Goal: Register for event/course: Sign up to attend an event or enroll in a course

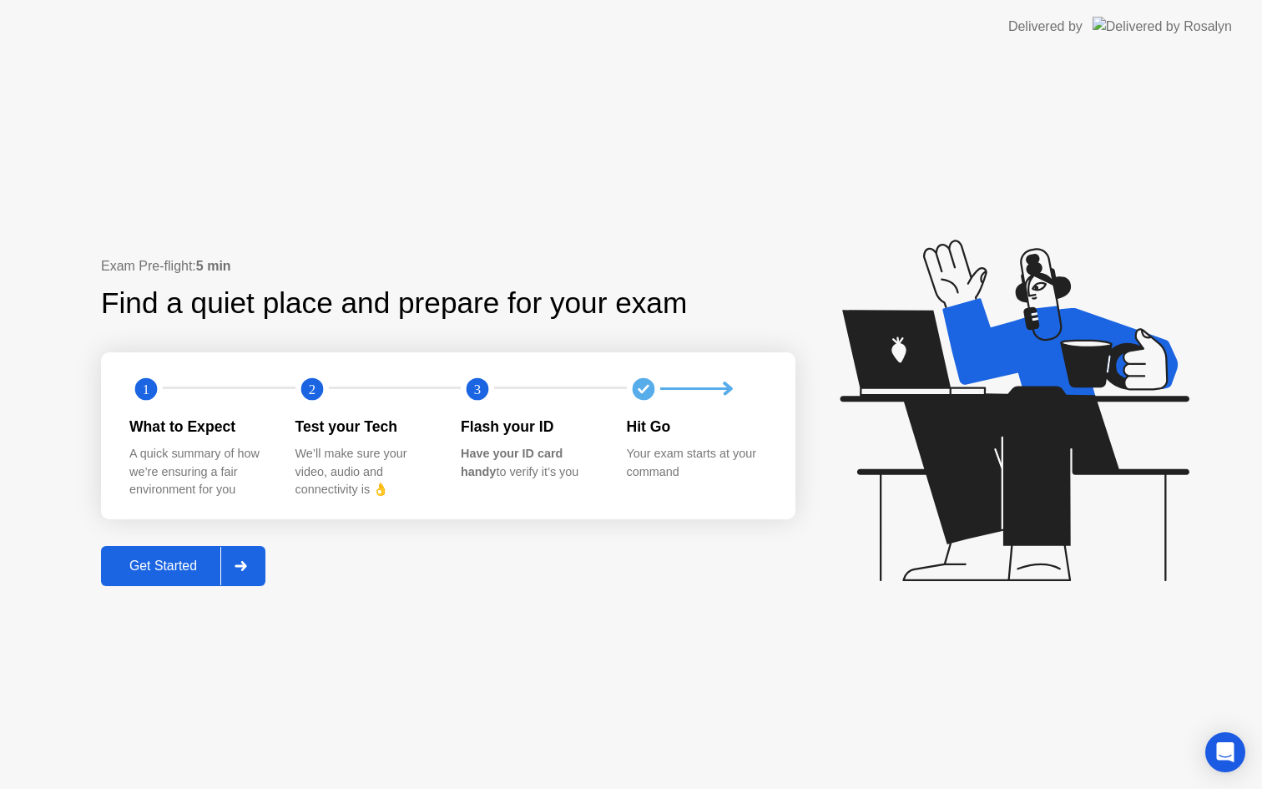
click at [180, 559] on div "Get Started" at bounding box center [163, 566] width 114 height 15
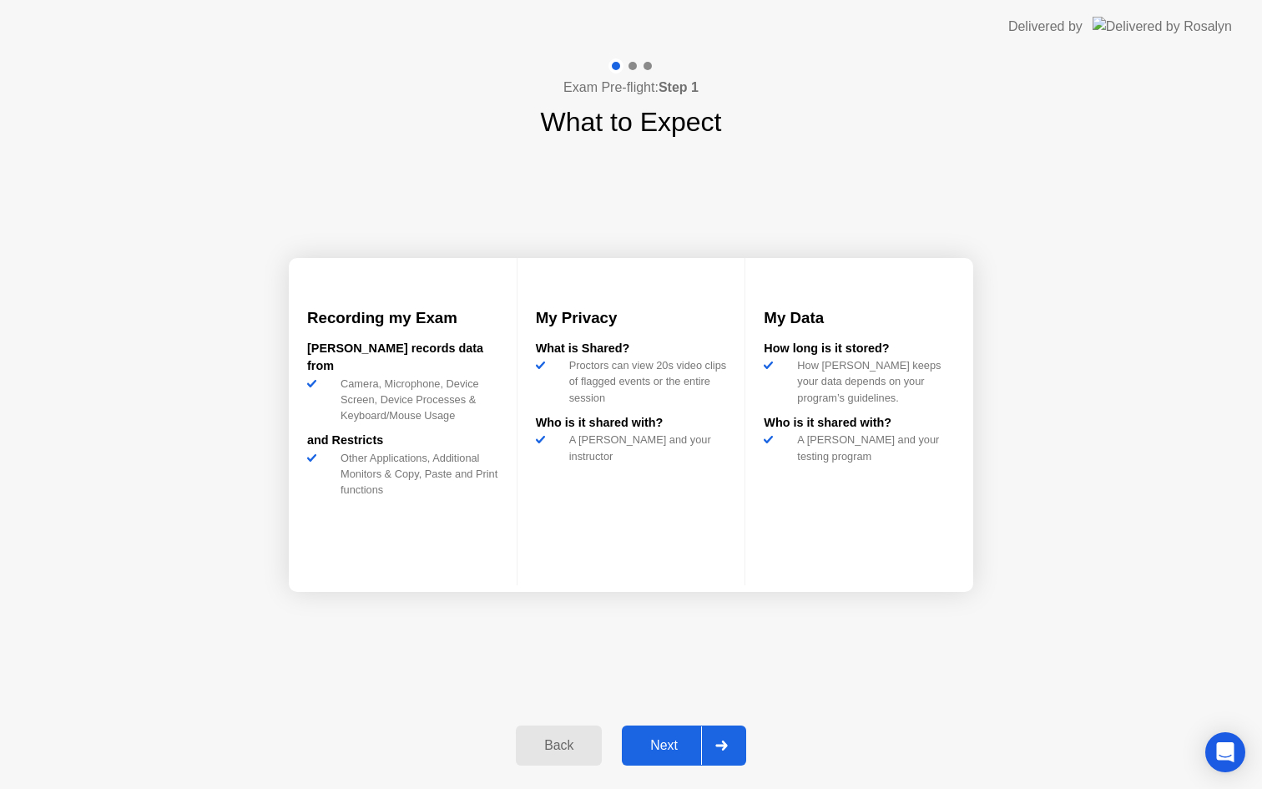
click at [665, 741] on div "Next" at bounding box center [664, 745] width 74 height 15
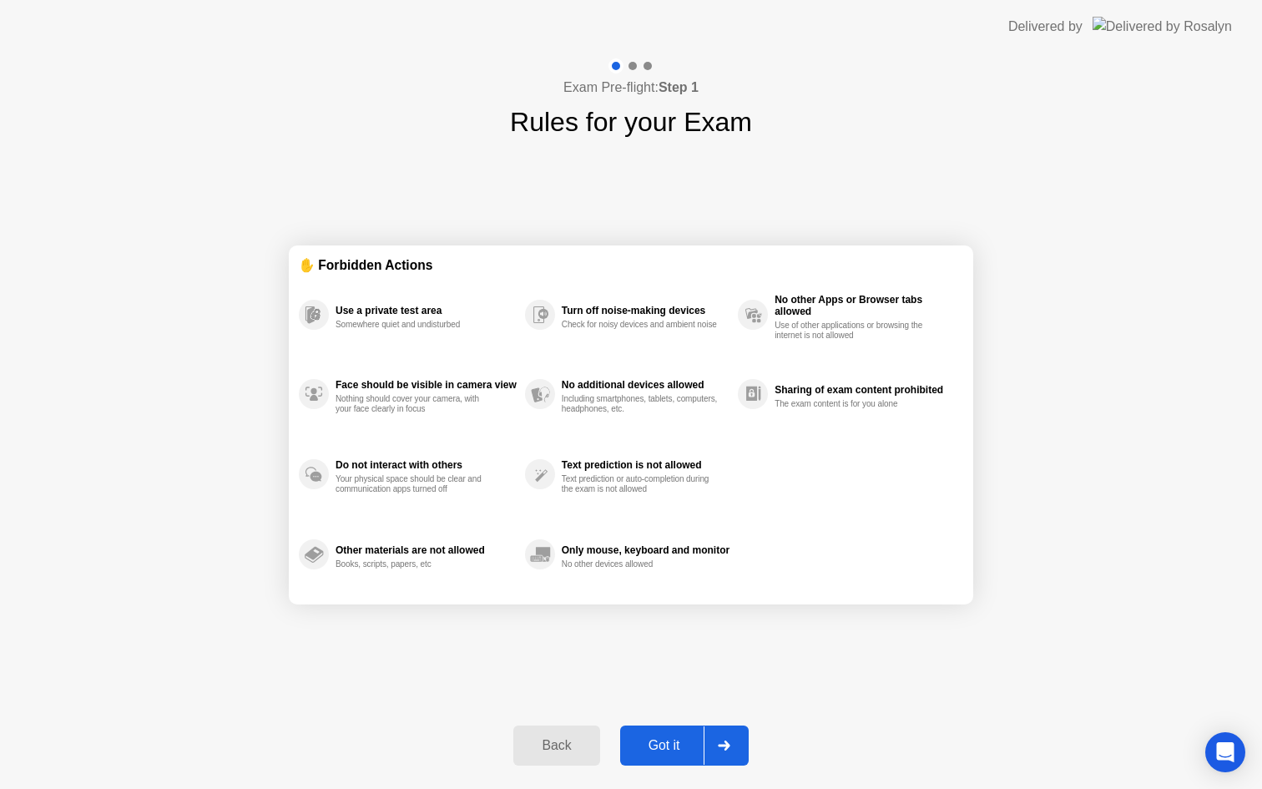
click at [676, 743] on div "Got it" at bounding box center [664, 745] width 78 height 15
select select "Available cameras"
select select "Available speakers"
select select "Available microphones"
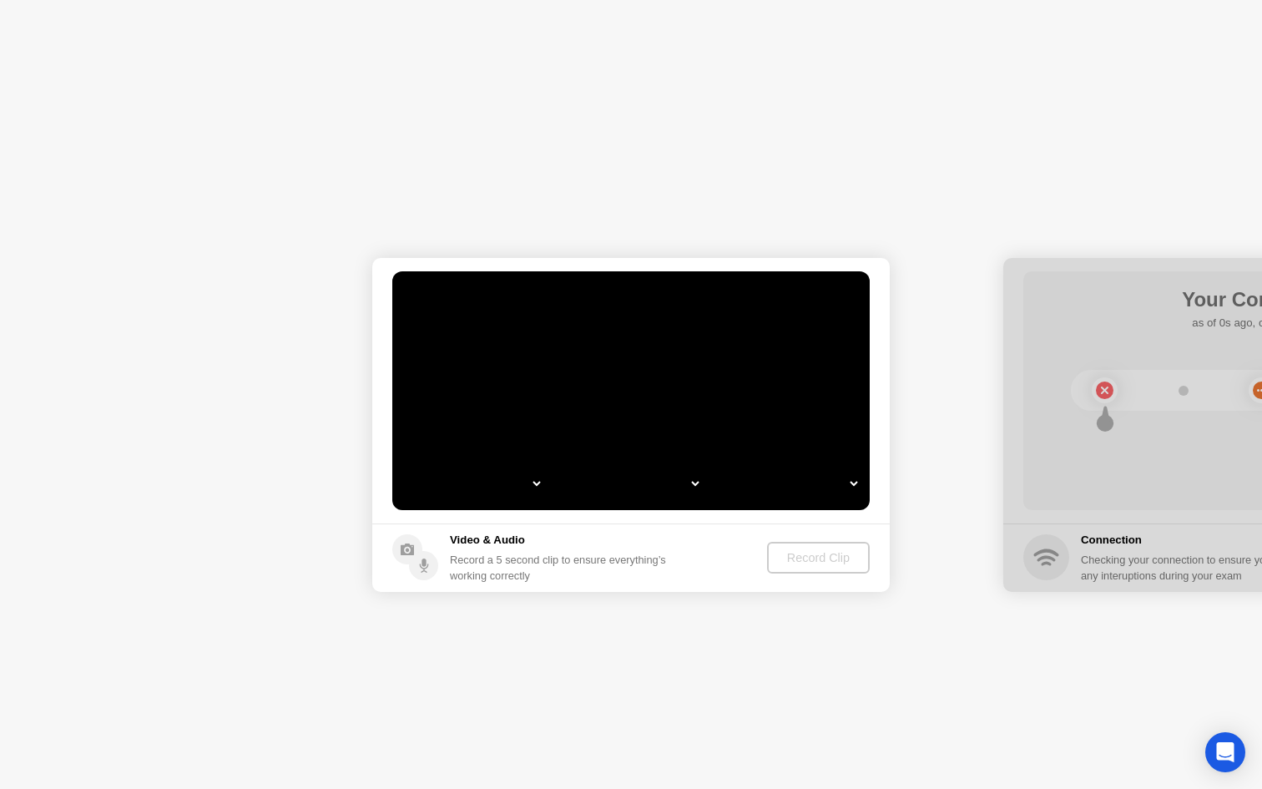
select select "**********"
select select "*******"
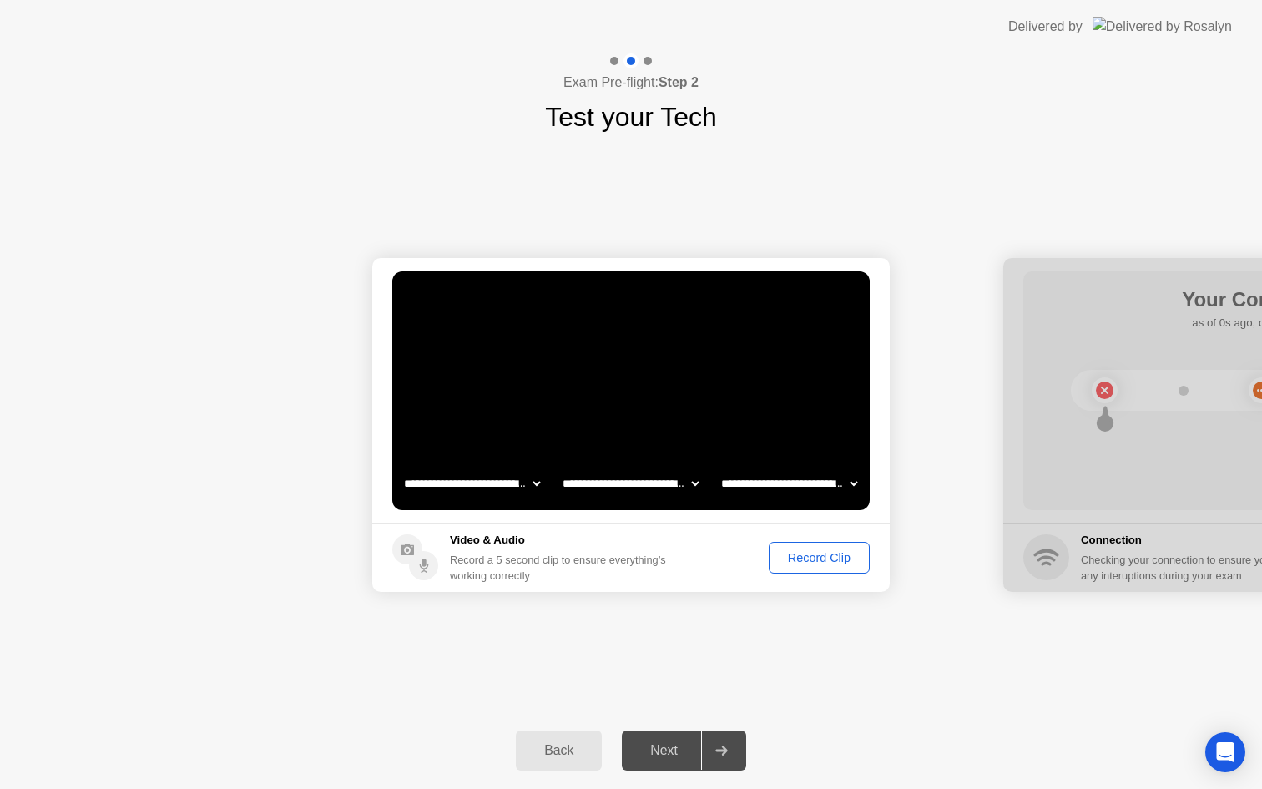
click at [817, 558] on div "Record Clip" at bounding box center [819, 557] width 89 height 13
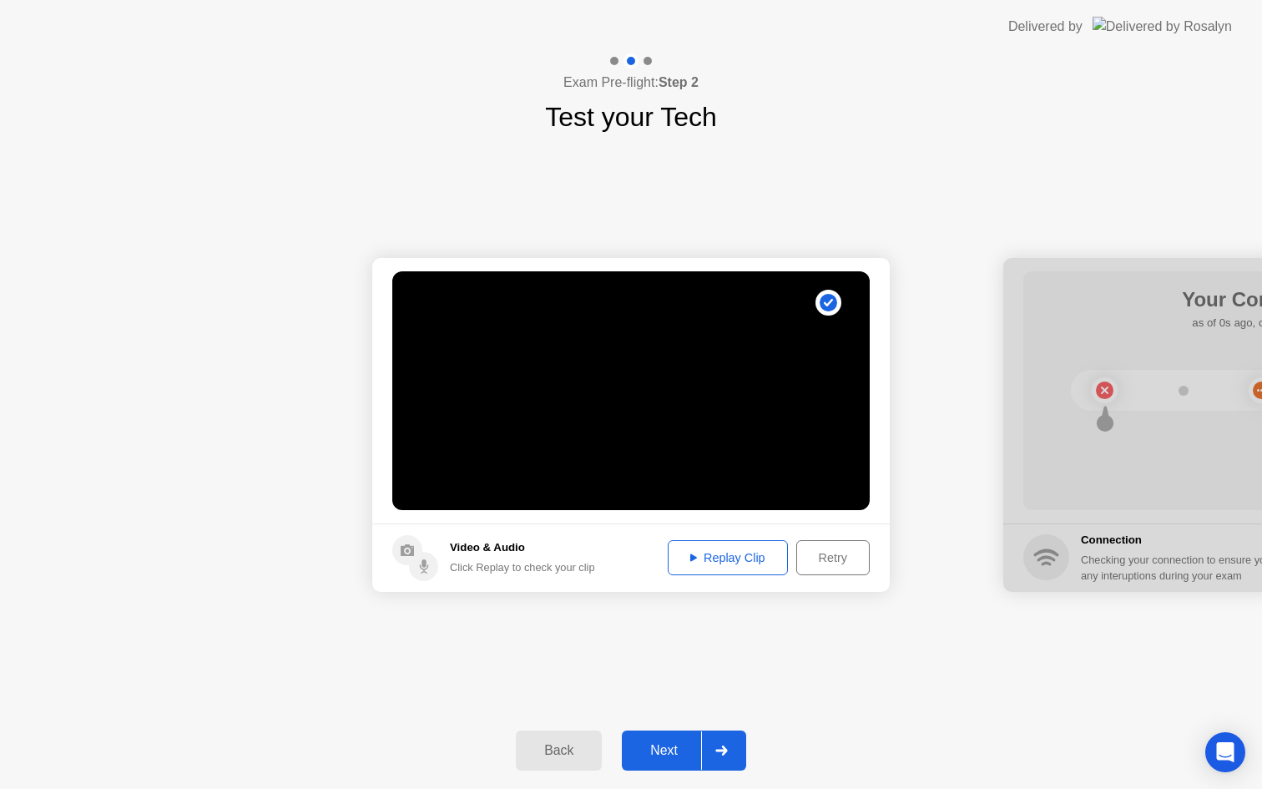
click at [668, 743] on div "Next" at bounding box center [664, 750] width 74 height 15
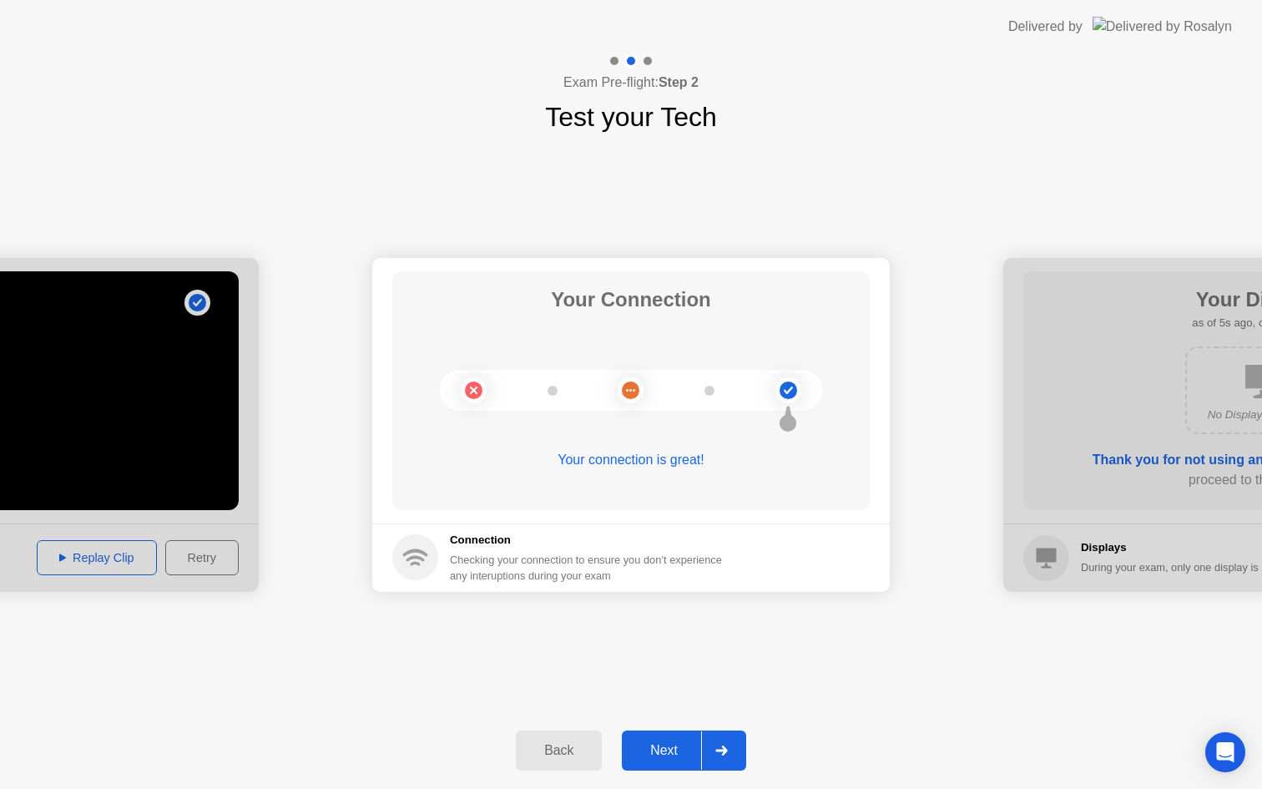
click at [668, 743] on div "Next" at bounding box center [664, 750] width 74 height 15
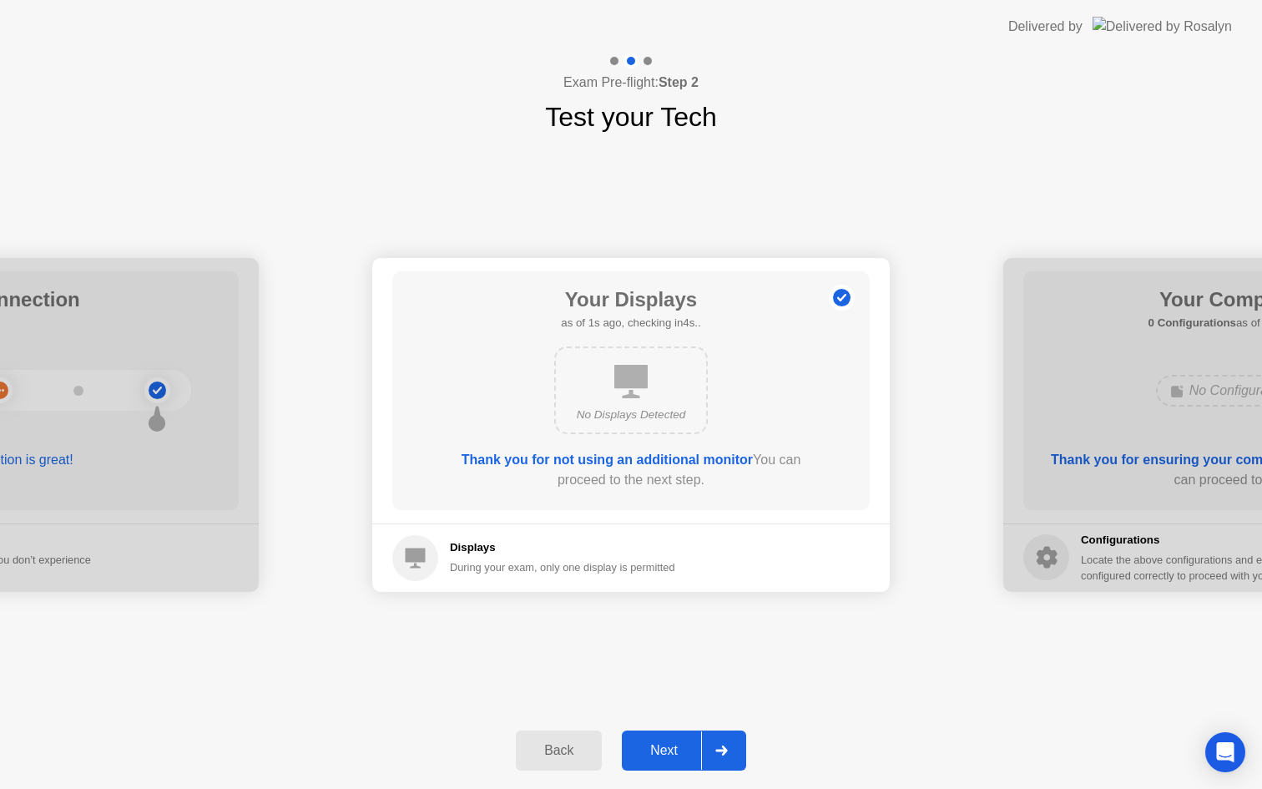
click at [668, 743] on div "Next" at bounding box center [664, 750] width 74 height 15
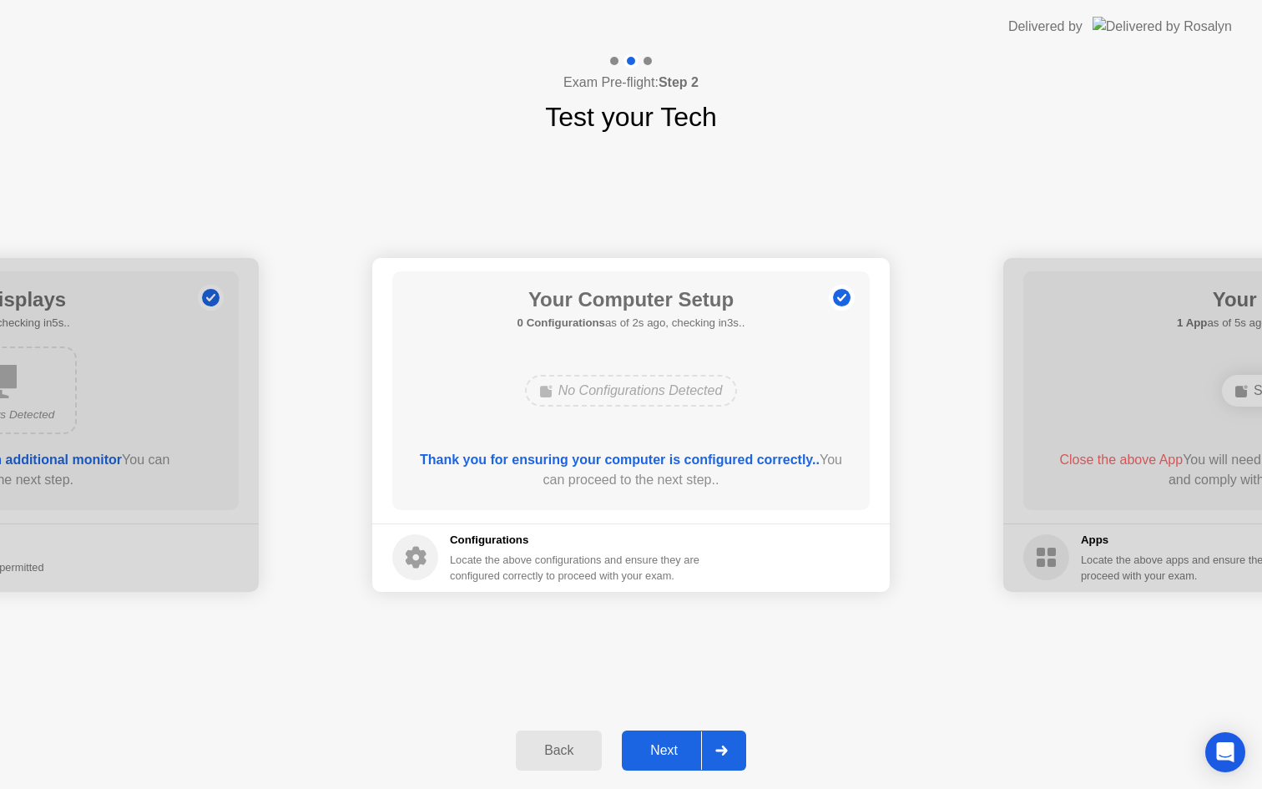
click at [668, 743] on div "Next" at bounding box center [664, 750] width 74 height 15
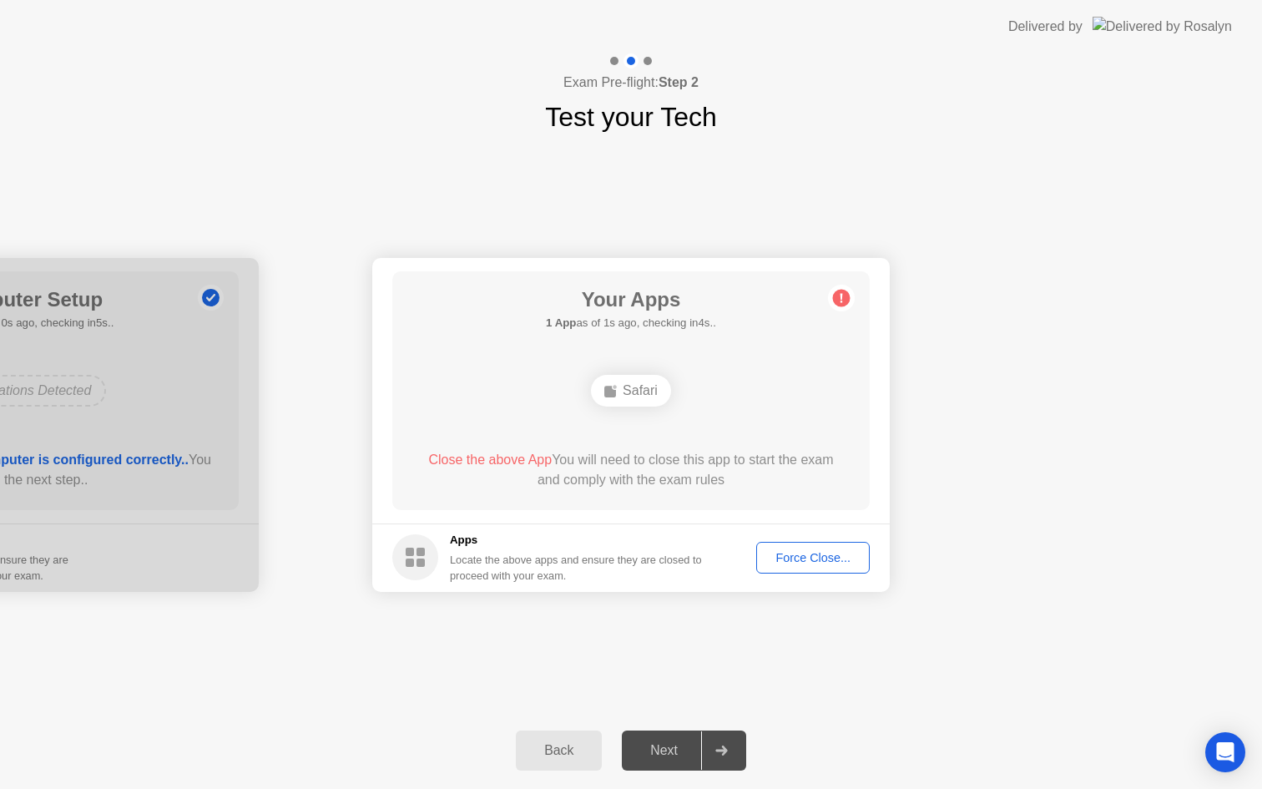
click at [823, 559] on div "Force Close..." at bounding box center [813, 557] width 102 height 13
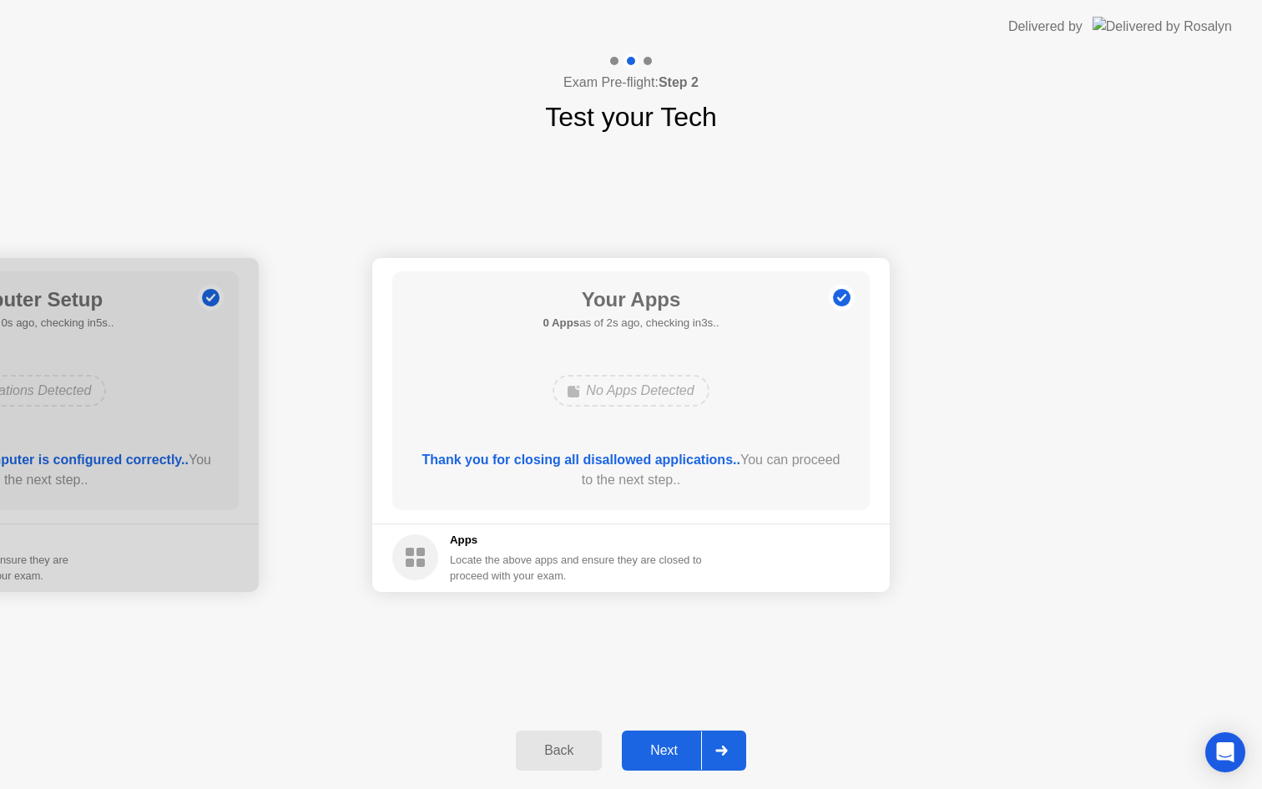
click at [656, 751] on div "Next" at bounding box center [664, 750] width 74 height 15
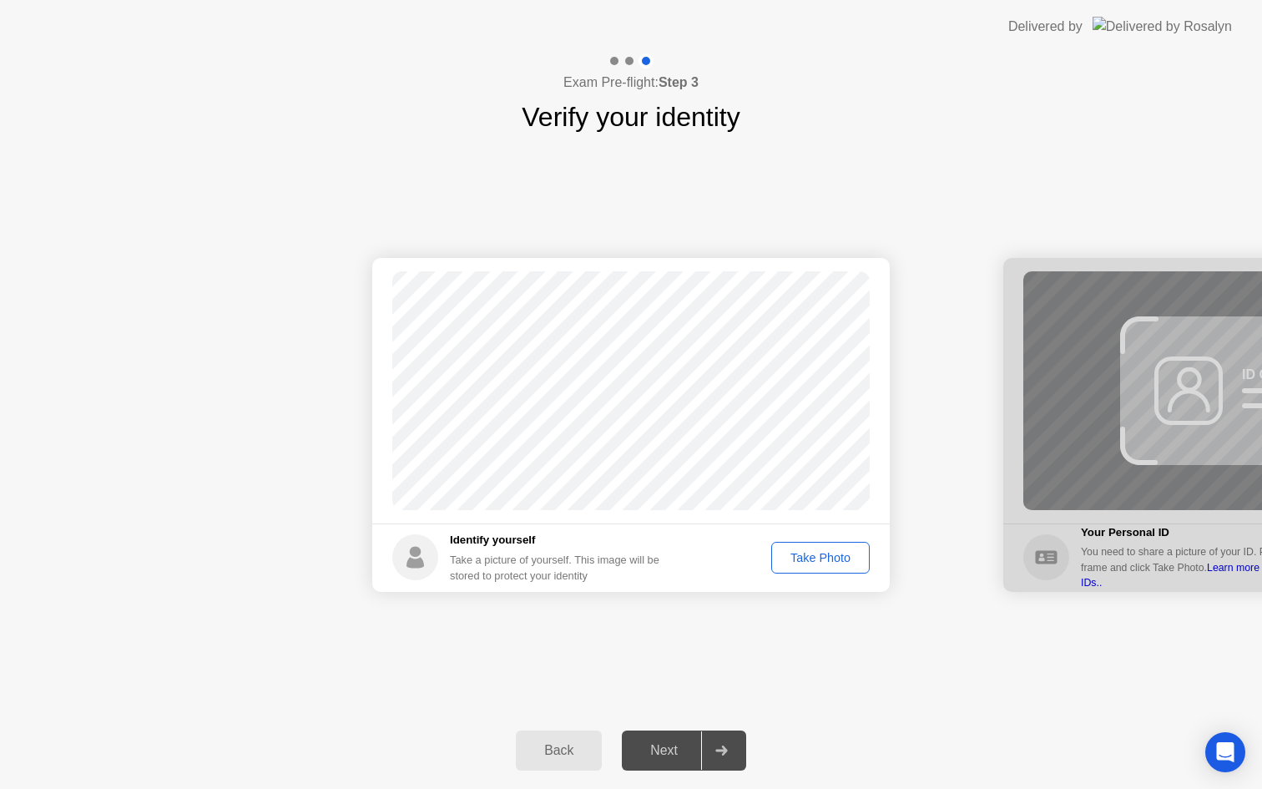
click at [822, 556] on div "Take Photo" at bounding box center [820, 557] width 87 height 13
click at [664, 743] on div "Next" at bounding box center [664, 750] width 74 height 15
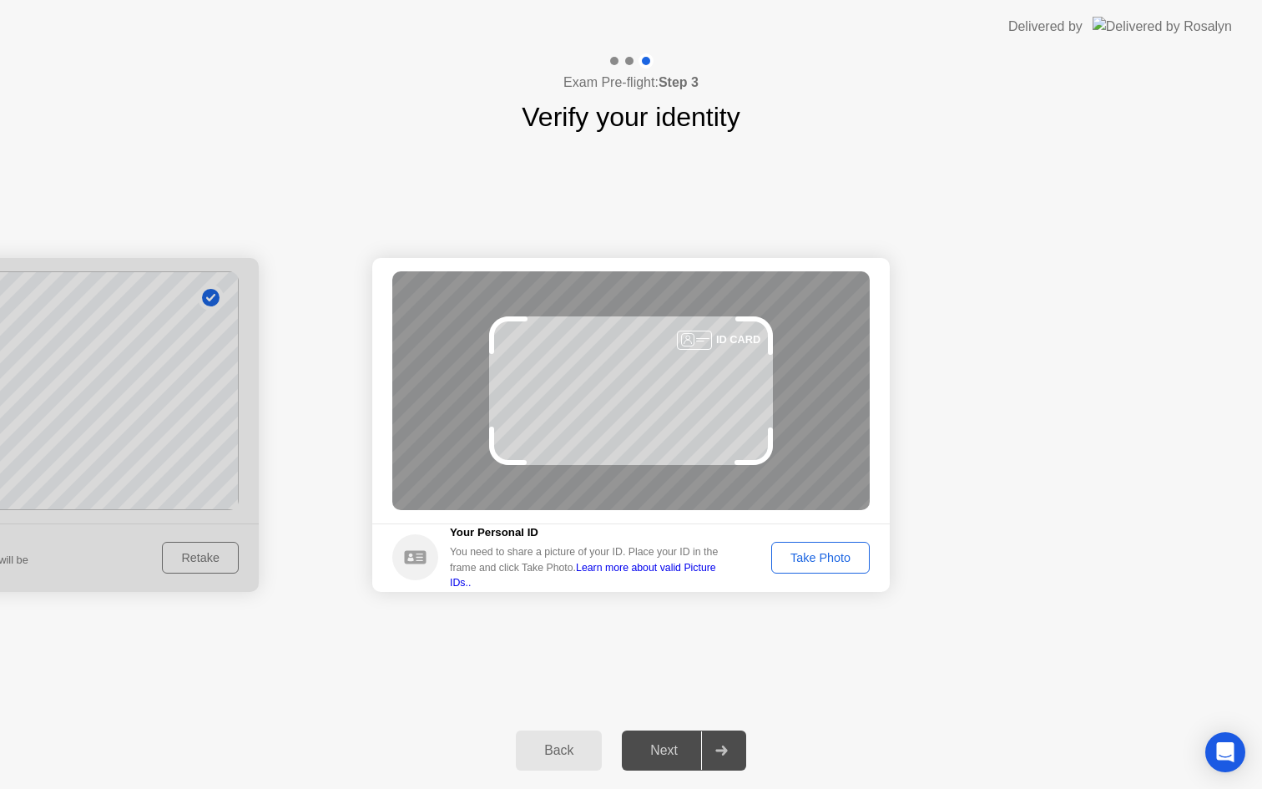
click at [827, 564] on div "Take Photo" at bounding box center [820, 557] width 87 height 13
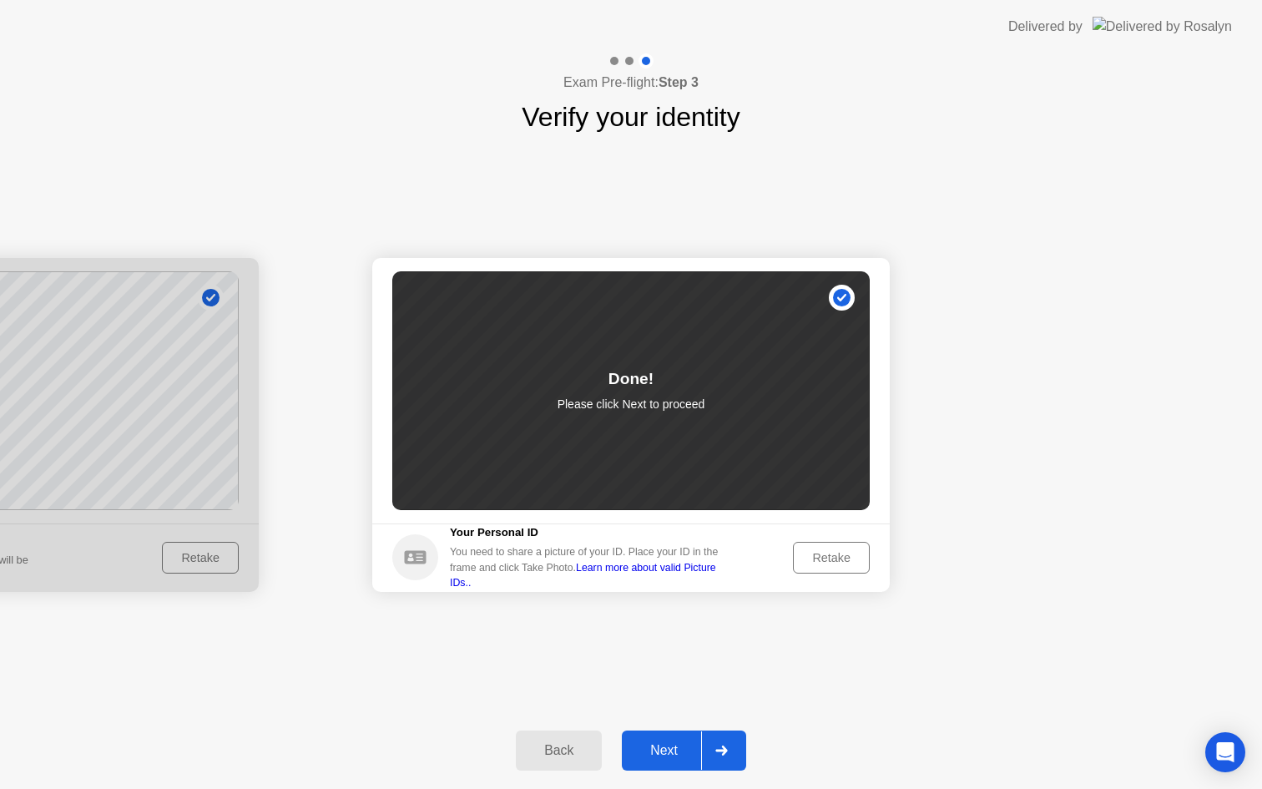
click at [668, 743] on div "Next" at bounding box center [664, 750] width 74 height 15
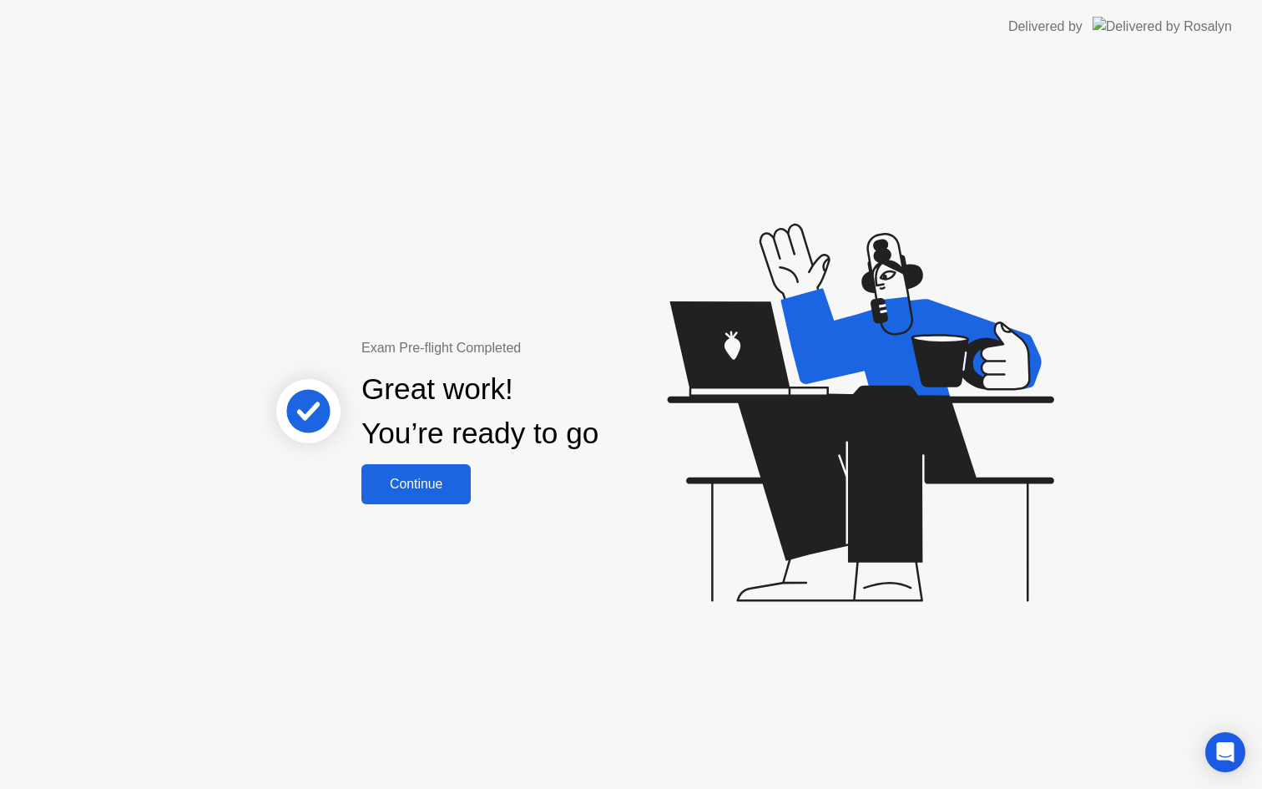
click at [420, 472] on button "Continue" at bounding box center [416, 484] width 109 height 40
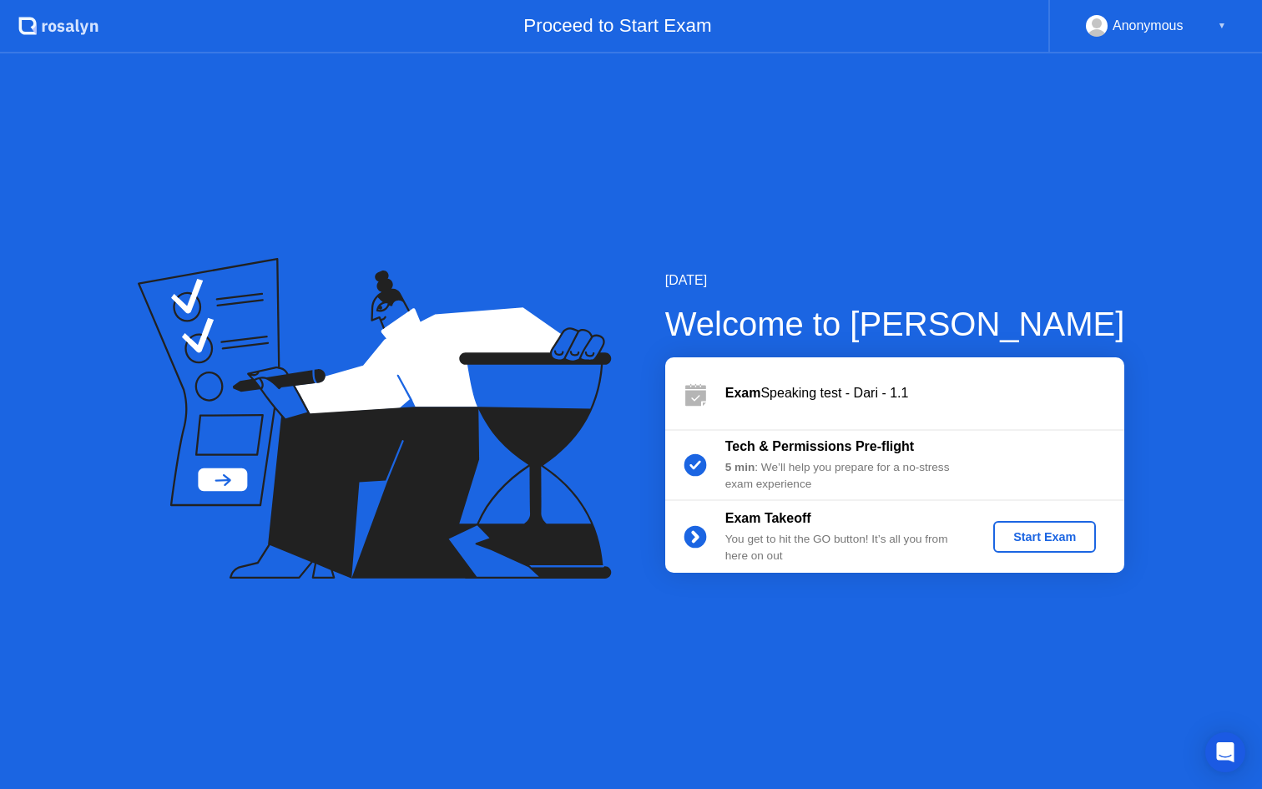
click at [1043, 533] on div "Start Exam" at bounding box center [1044, 536] width 89 height 13
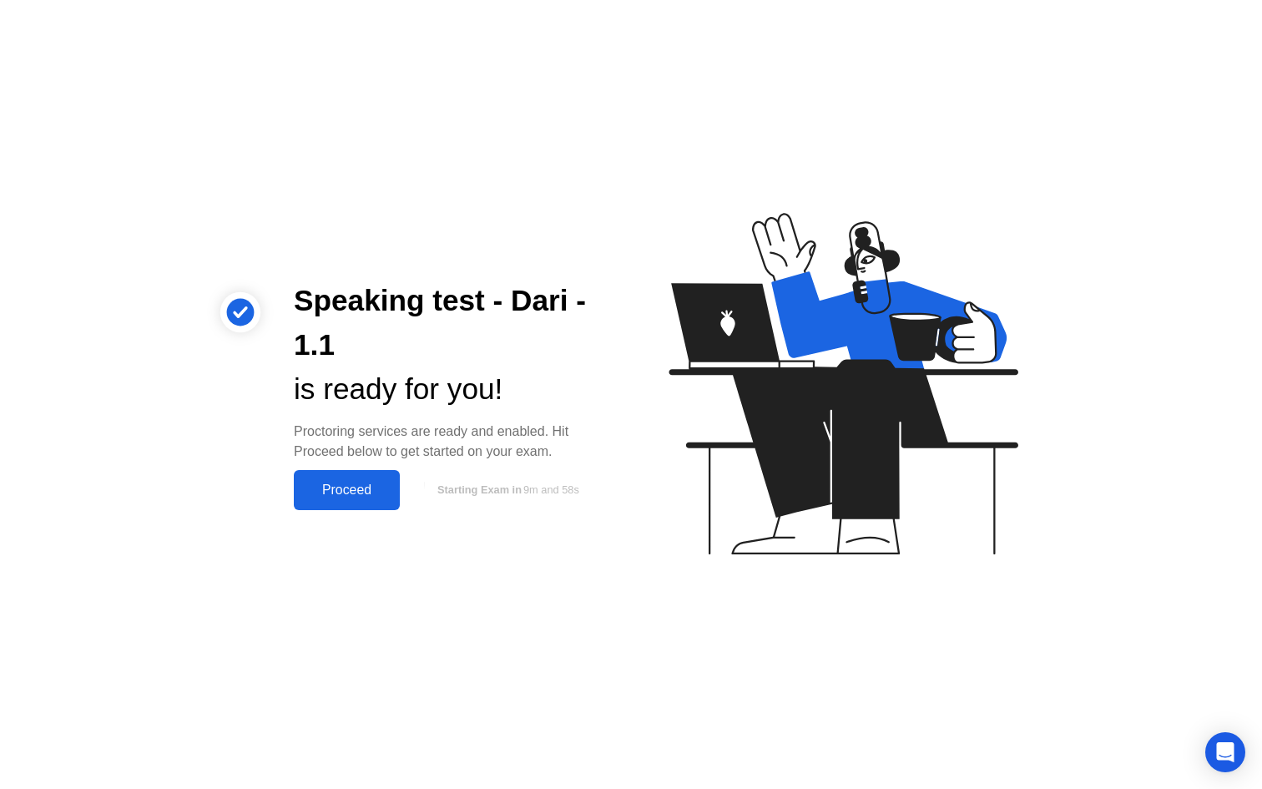
click at [336, 484] on div "Proceed" at bounding box center [347, 490] width 96 height 15
